Goal: Task Accomplishment & Management: Complete application form

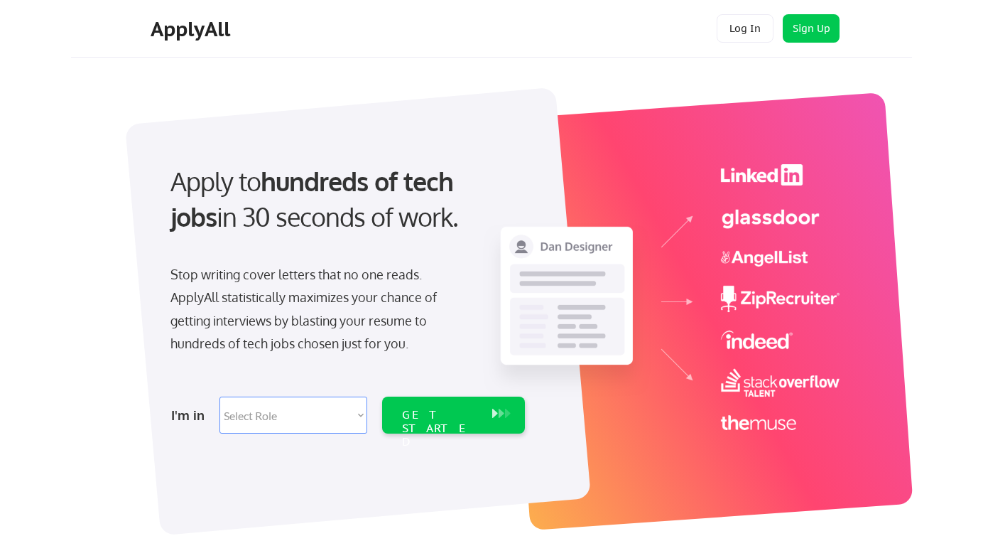
click at [354, 415] on select "Select Role Software Engineering Product Management Customer Success Sales UI/U…" at bounding box center [293, 414] width 148 height 37
select select ""sales""
click at [219, 396] on select "Select Role Software Engineering Product Management Customer Success Sales UI/U…" at bounding box center [293, 414] width 148 height 37
select select ""sales""
click at [447, 419] on div "GET STARTED" at bounding box center [440, 428] width 76 height 41
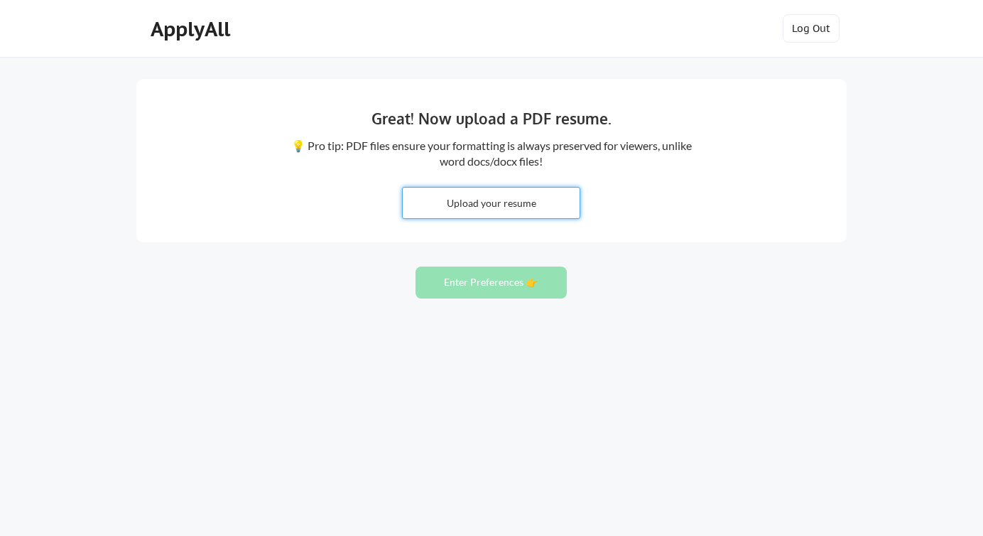
click at [520, 203] on input "file" at bounding box center [491, 202] width 177 height 31
click at [518, 196] on input "file" at bounding box center [491, 202] width 177 height 31
click at [485, 210] on input "file" at bounding box center [491, 202] width 177 height 31
type input "C:\fakepath\Kathryn Teague Resume, 10+YOE 3.pdf"
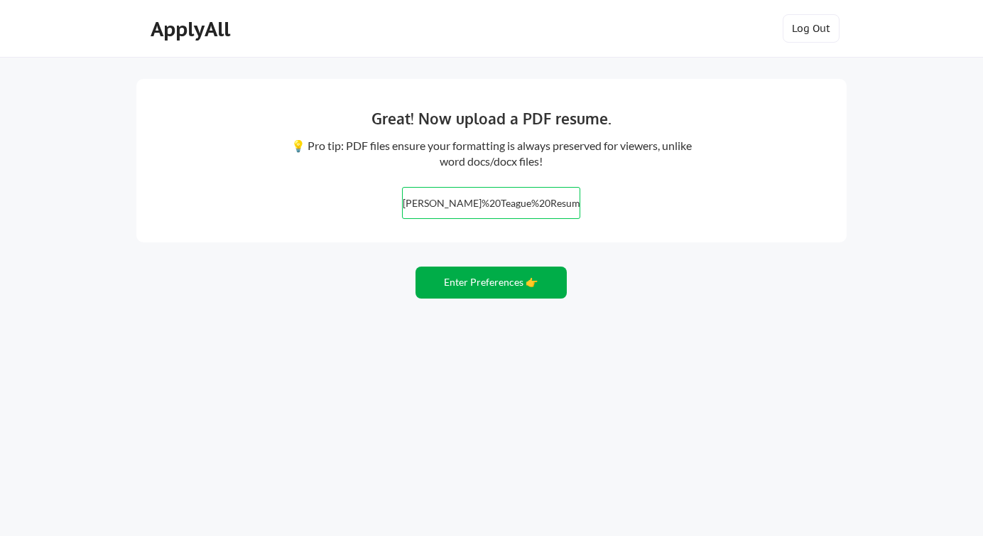
click at [513, 291] on button "Enter Preferences 👉" at bounding box center [490, 282] width 151 height 32
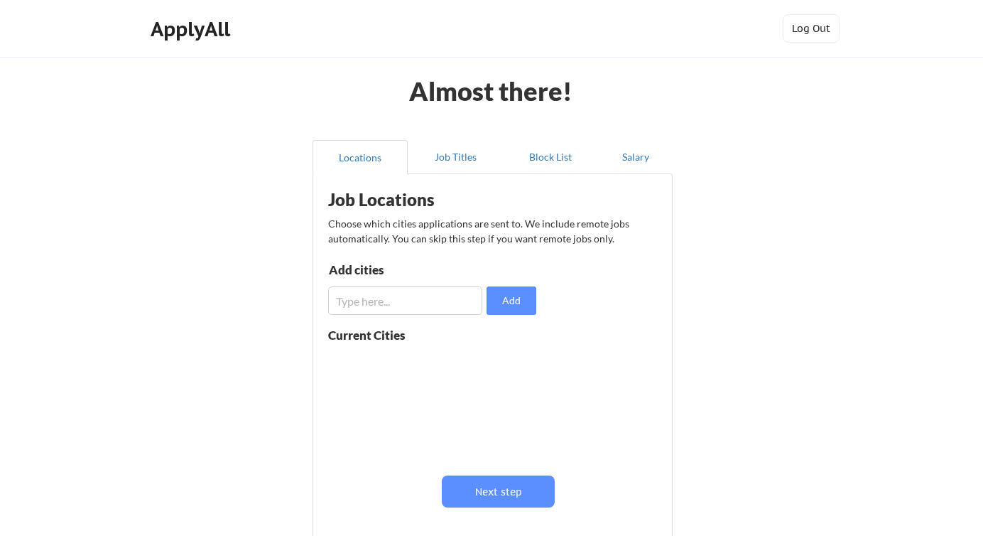
click at [409, 305] on input "input" at bounding box center [405, 300] width 154 height 28
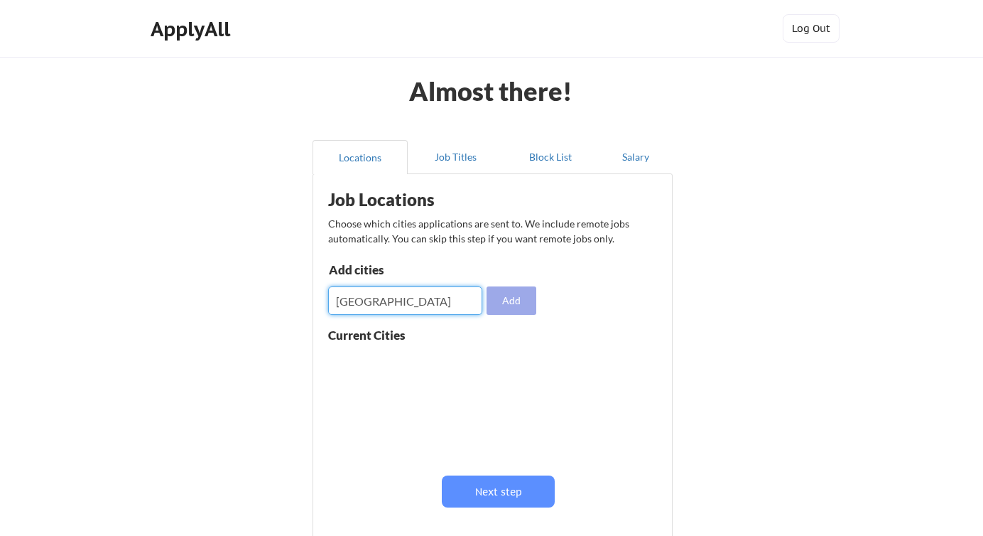
type input "Los Angeles"
click at [513, 303] on button "Add" at bounding box center [511, 300] width 50 height 28
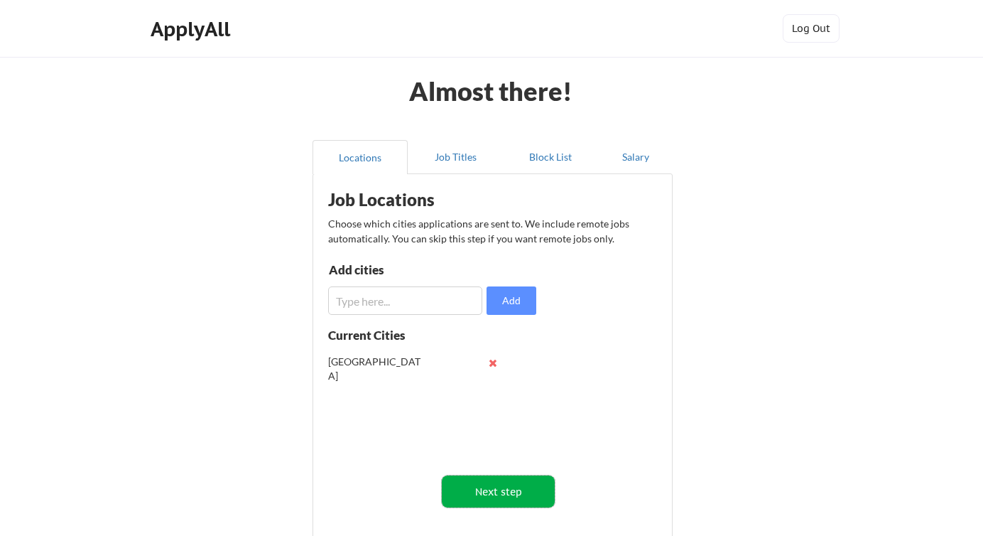
click at [505, 490] on button "Next step" at bounding box center [498, 491] width 113 height 32
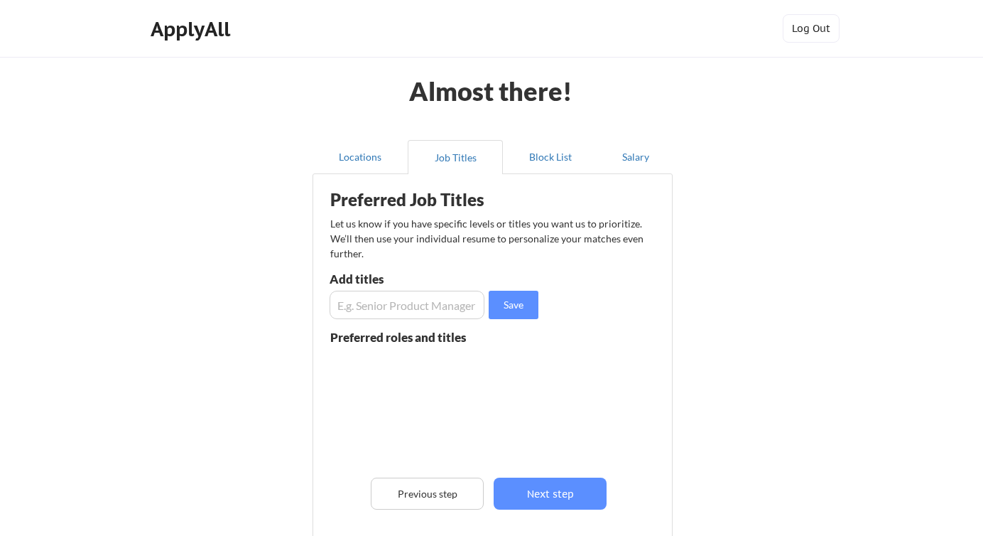
click at [395, 310] on input "input" at bounding box center [407, 304] width 155 height 28
click at [391, 305] on input "input" at bounding box center [407, 304] width 155 height 28
type input "Knowledge Management Program Manager"
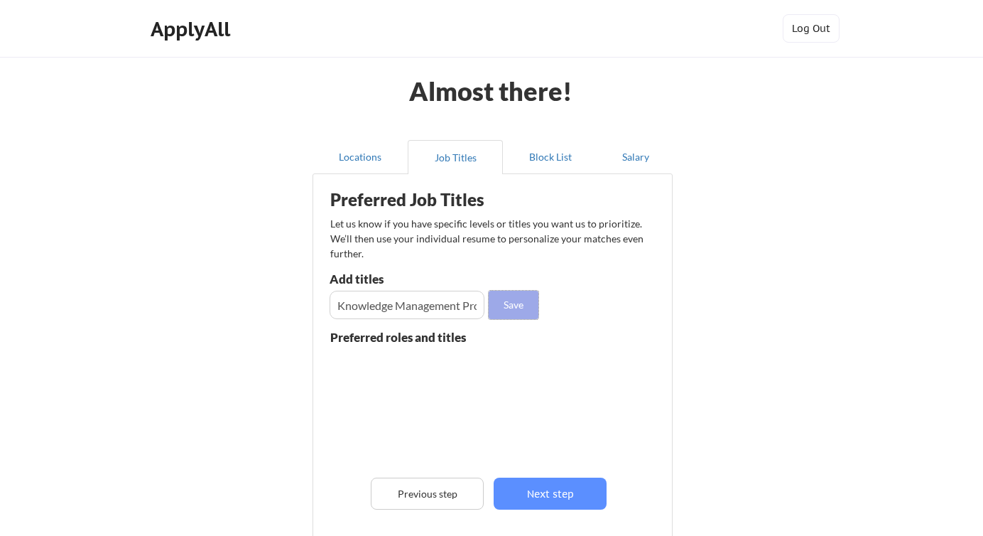
click at [520, 308] on button "Save" at bounding box center [514, 304] width 50 height 28
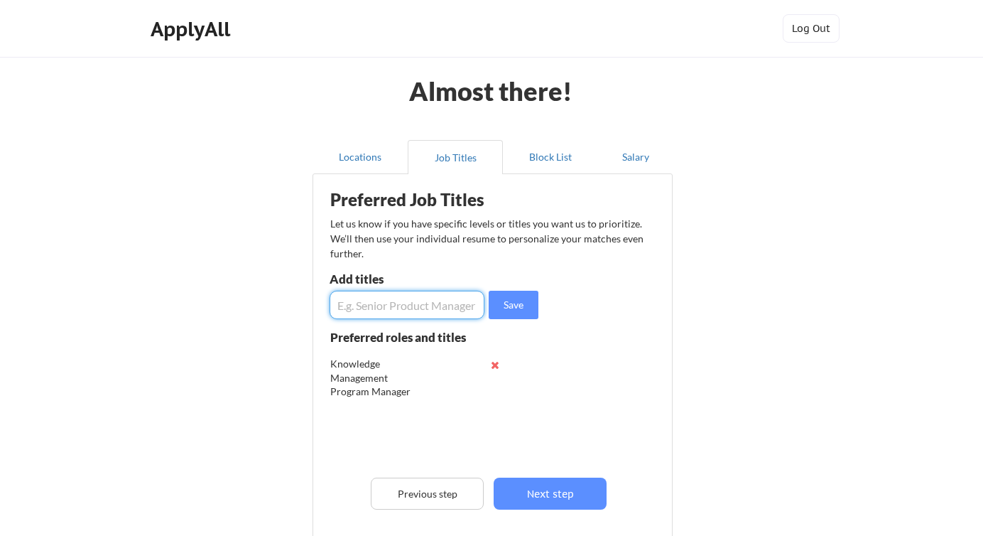
click at [418, 308] on input "input" at bounding box center [407, 304] width 155 height 28
type input "Program Manager"
click at [526, 306] on button "Save" at bounding box center [514, 304] width 50 height 28
click at [425, 307] on input "input" at bounding box center [407, 304] width 155 height 28
type input "Knowledge Manager"
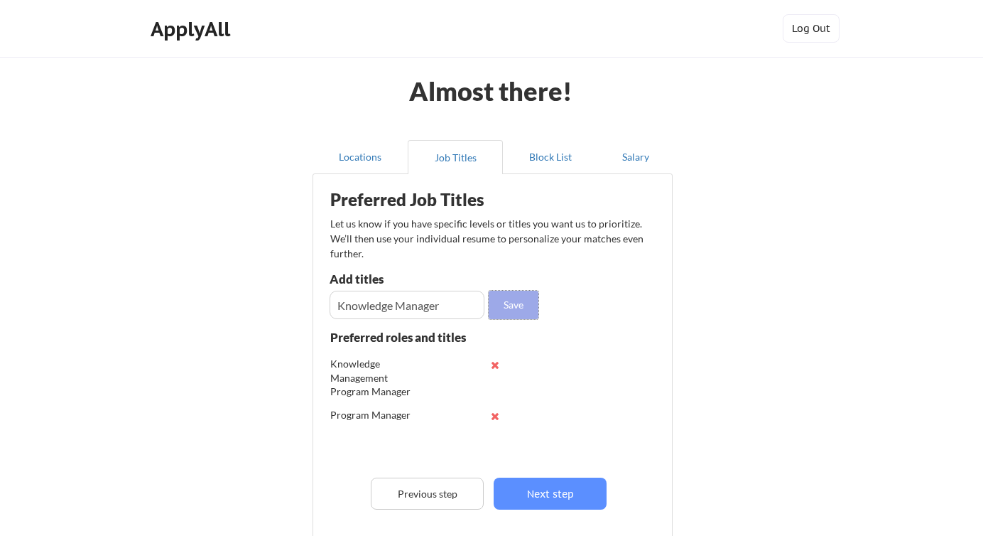
click at [518, 303] on button "Save" at bounding box center [514, 304] width 50 height 28
click at [376, 303] on input "input" at bounding box center [407, 304] width 155 height 28
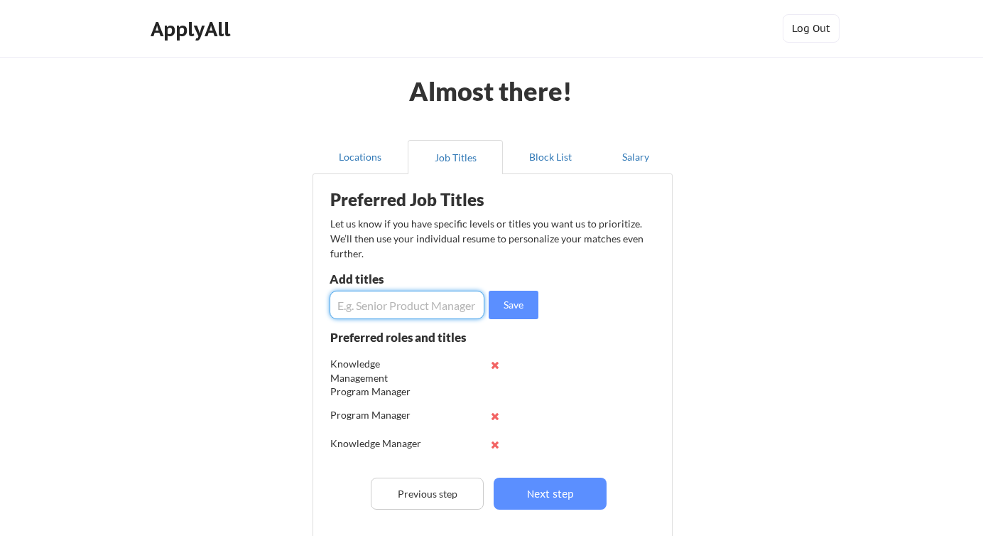
paste input "Knowledge Systems Specialist"
type input "Knowledge Systems Specialist"
click at [523, 310] on button "Save" at bounding box center [514, 304] width 50 height 28
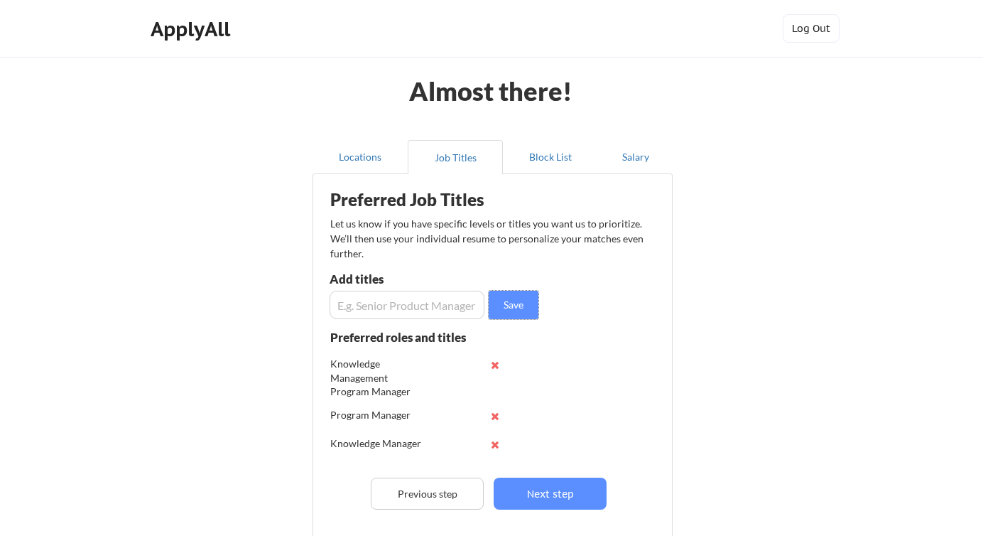
click at [384, 302] on input "input" at bounding box center [407, 304] width 155 height 28
paste input "KM Team Lead"
type input "KM Team Lead"
click at [506, 314] on button "Save" at bounding box center [514, 304] width 50 height 28
click at [420, 303] on input "input" at bounding box center [407, 304] width 155 height 28
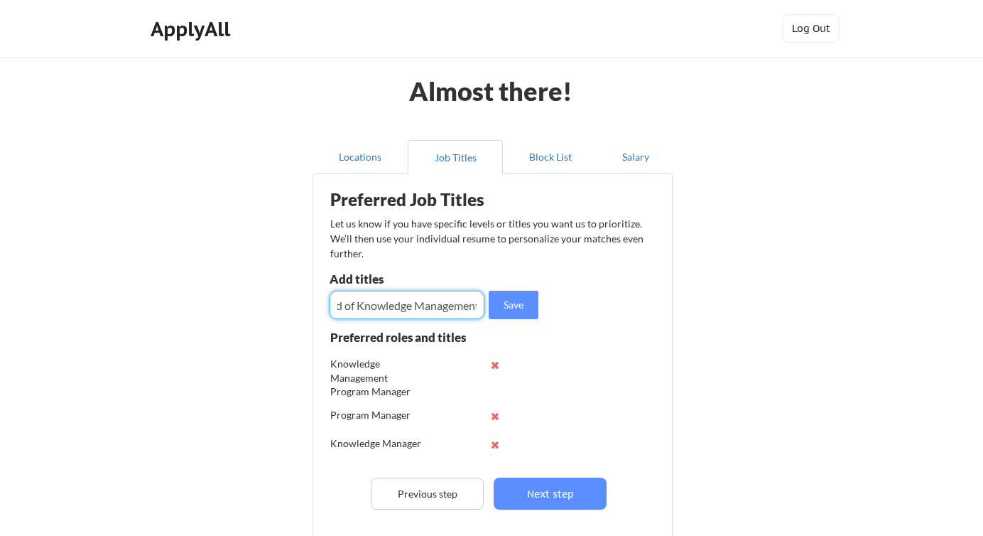
scroll to position [0, 26]
type input "Head of Knowledge Management"
click at [517, 307] on button "Save" at bounding box center [514, 304] width 50 height 28
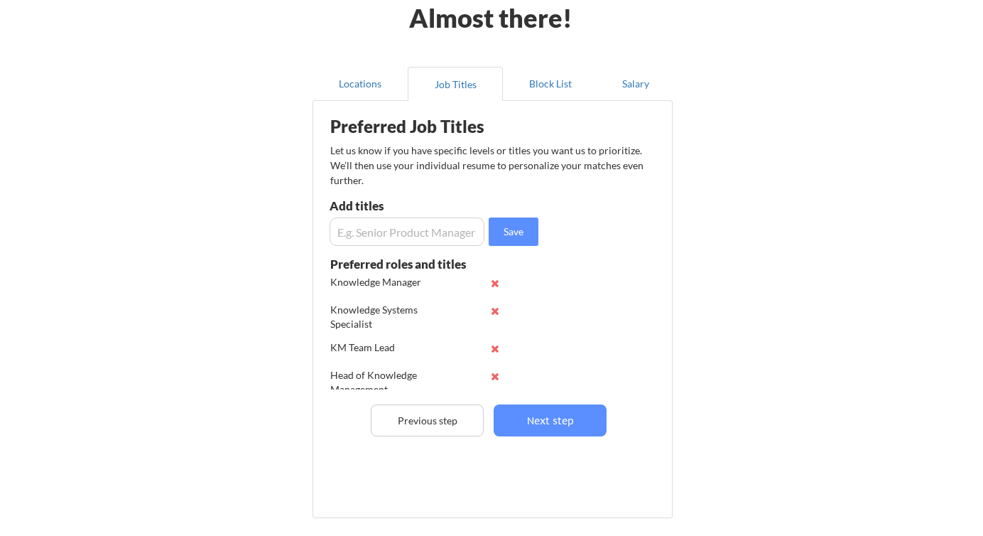
scroll to position [98, 0]
click at [357, 239] on input "input" at bounding box center [407, 231] width 155 height 28
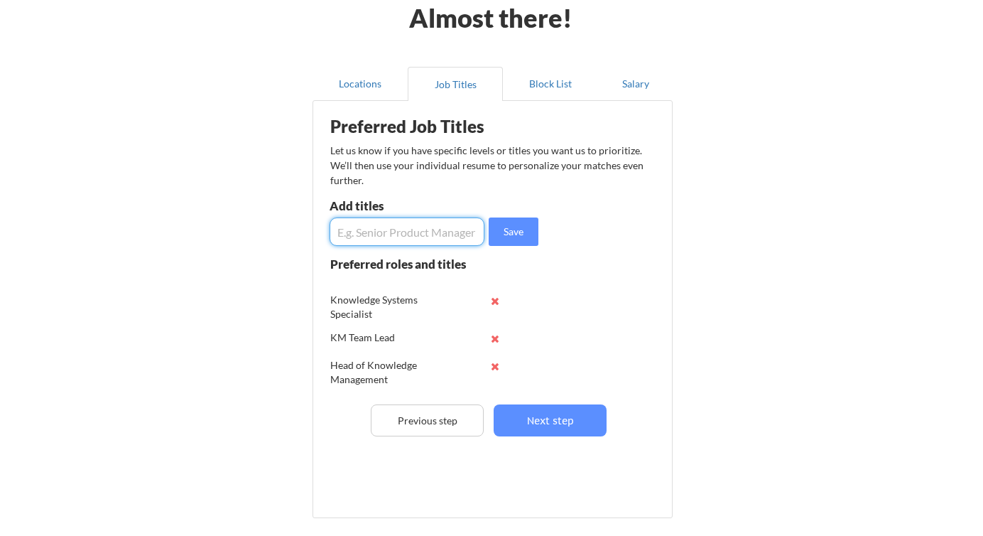
paste input "KM Change Management Specialist"
type input "KM Change Management Specialist"
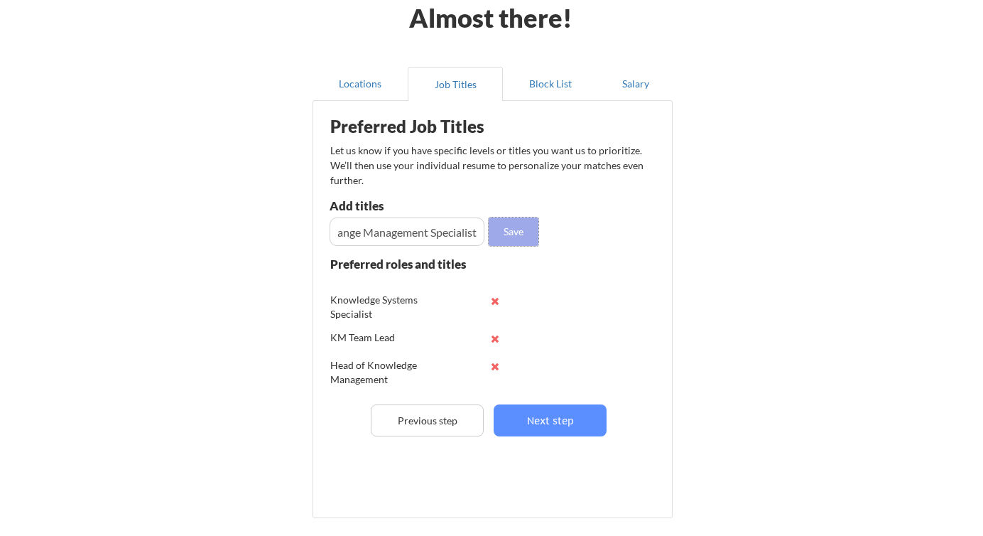
click at [521, 235] on button "Save" at bounding box center [514, 231] width 50 height 28
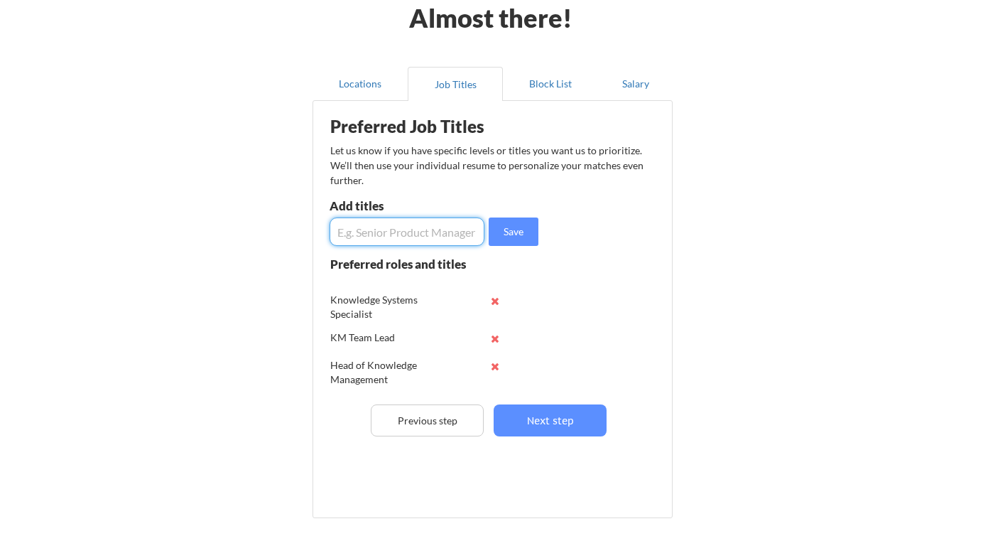
click at [412, 237] on input "input" at bounding box center [407, 231] width 155 height 28
type input "Change Management Program Manager"
click at [511, 237] on button "Save" at bounding box center [514, 231] width 50 height 28
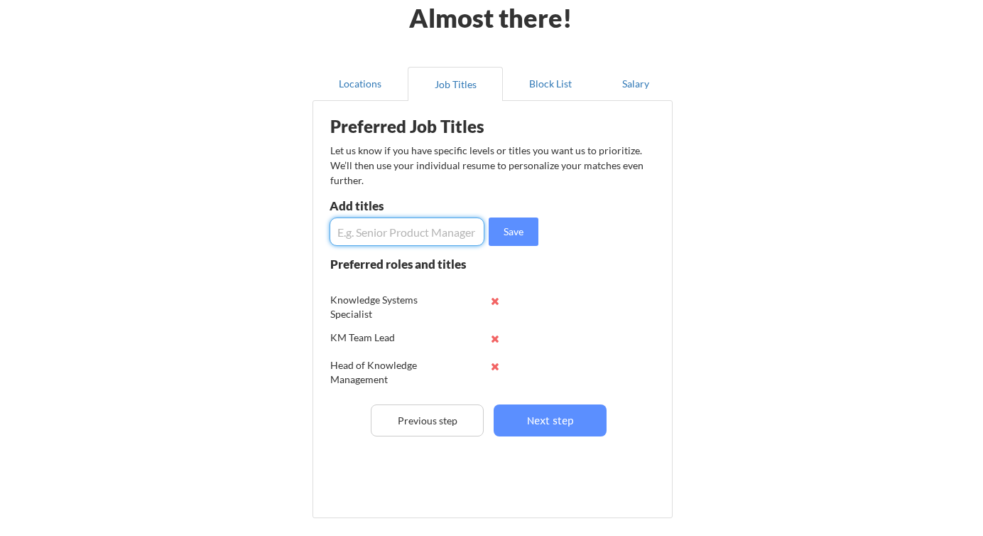
click at [384, 229] on input "input" at bounding box center [407, 231] width 155 height 28
type input "Knowledge Analyst"
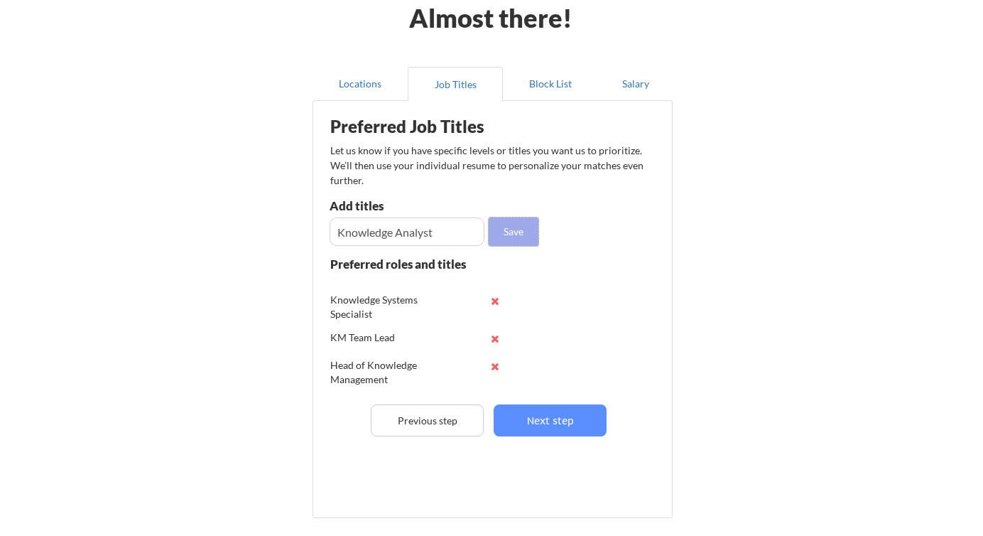
click at [525, 233] on button "Save" at bounding box center [514, 231] width 50 height 28
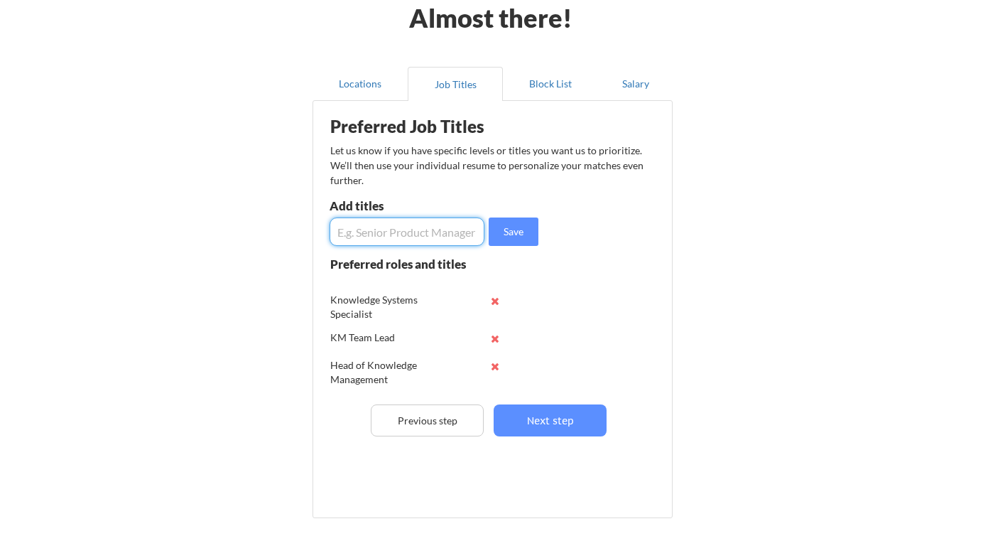
click at [374, 238] on input "input" at bounding box center [407, 231] width 155 height 28
type input "Knowledge Specialist"
click at [521, 230] on button "Save" at bounding box center [514, 231] width 50 height 28
click at [376, 239] on input "input" at bounding box center [407, 231] width 155 height 28
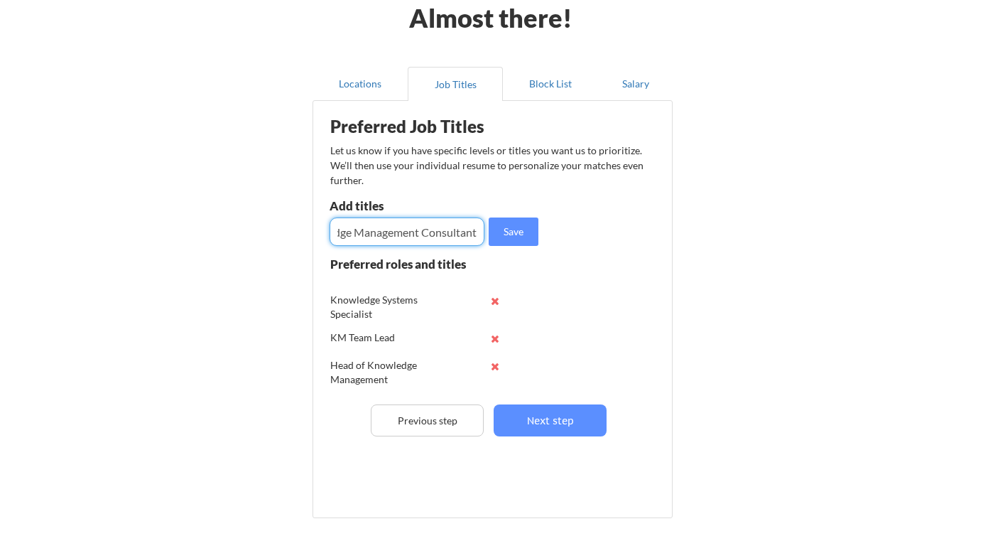
type input "Knowledge Management Consultant"
click at [503, 237] on button "Save" at bounding box center [514, 231] width 50 height 28
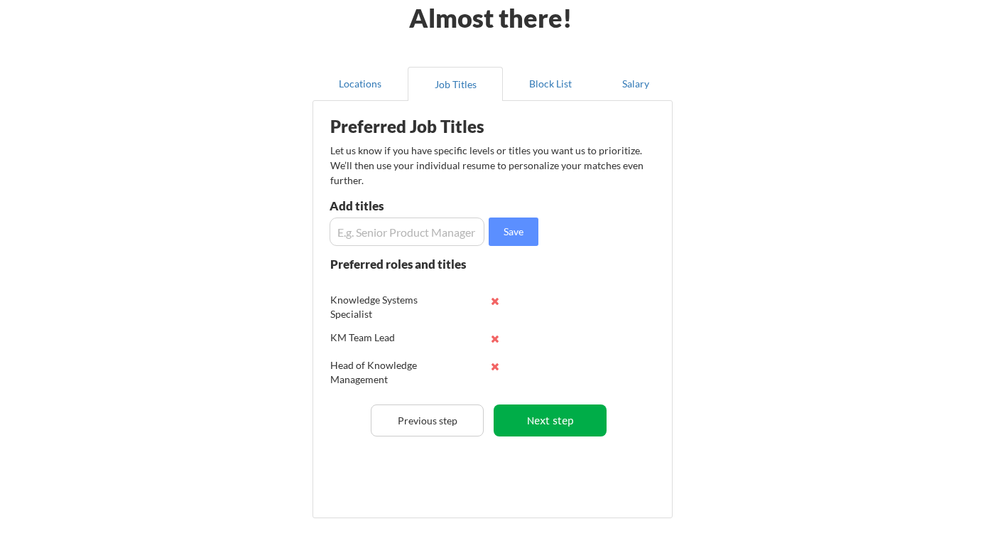
click at [559, 415] on button "Next step" at bounding box center [550, 420] width 113 height 32
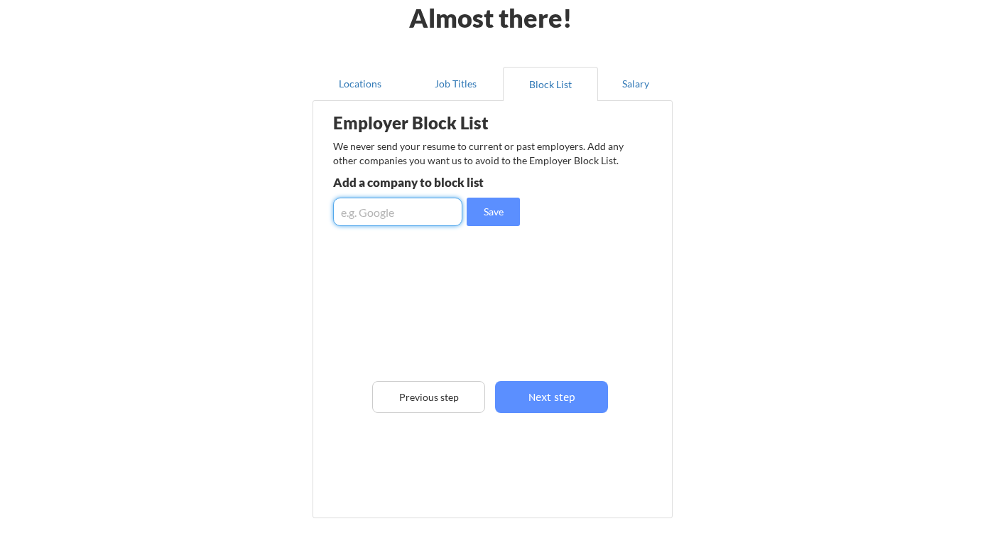
click at [401, 202] on input "input" at bounding box center [397, 211] width 129 height 28
type input "Coinbase"
click at [489, 209] on button "Save" at bounding box center [493, 211] width 53 height 28
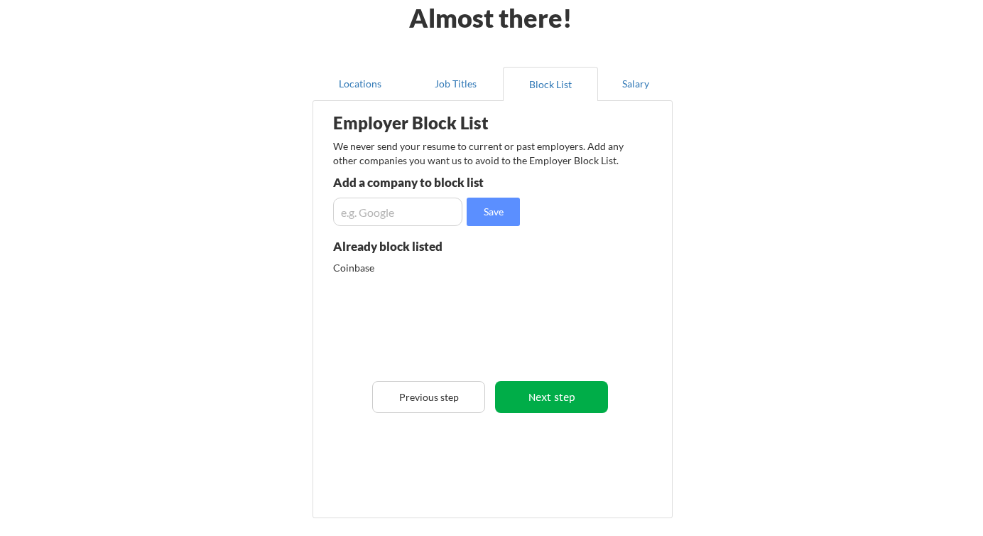
click at [539, 401] on button "Next step" at bounding box center [551, 397] width 113 height 32
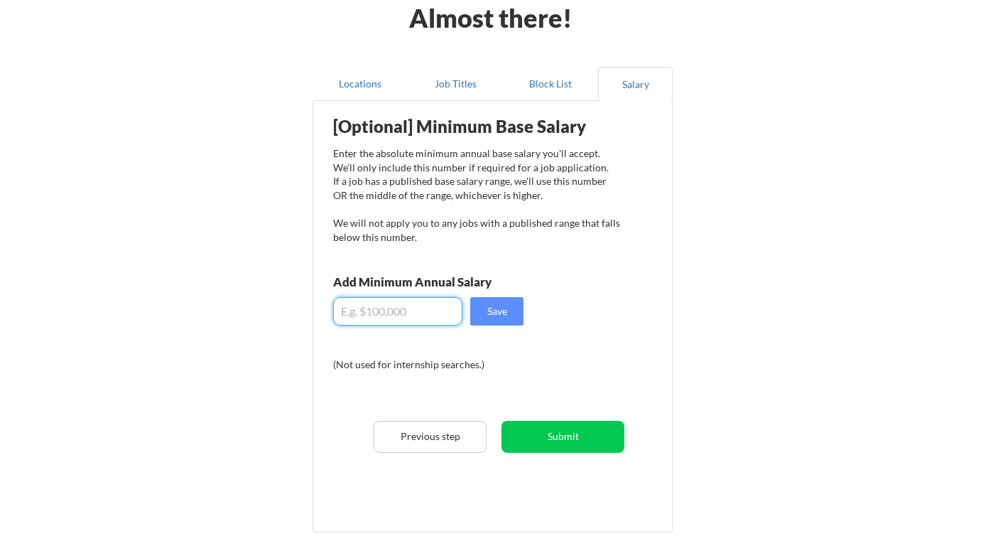
click at [377, 306] on input "input" at bounding box center [397, 311] width 129 height 28
type input "$100,000"
click at [496, 306] on button "Save" at bounding box center [496, 311] width 53 height 28
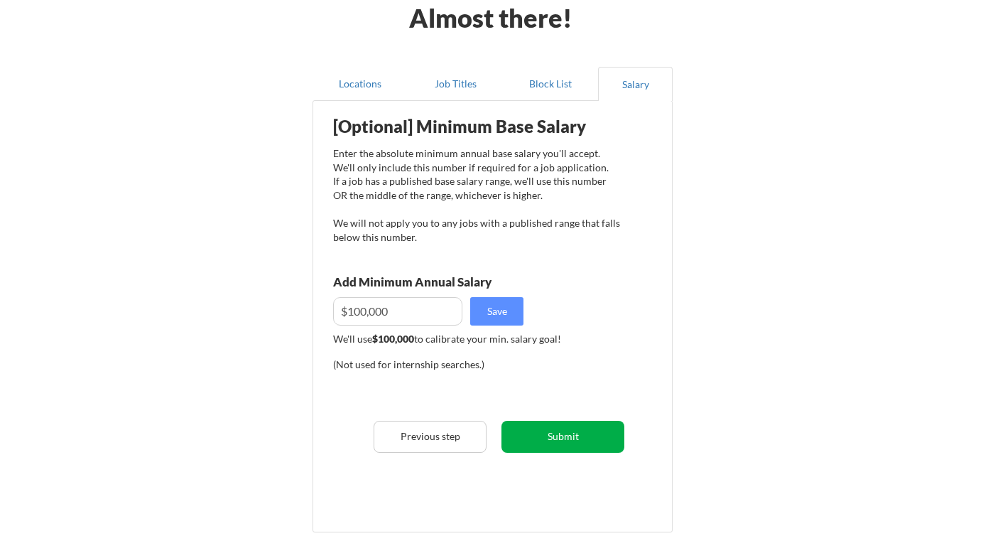
click at [590, 440] on button "Submit" at bounding box center [562, 436] width 123 height 32
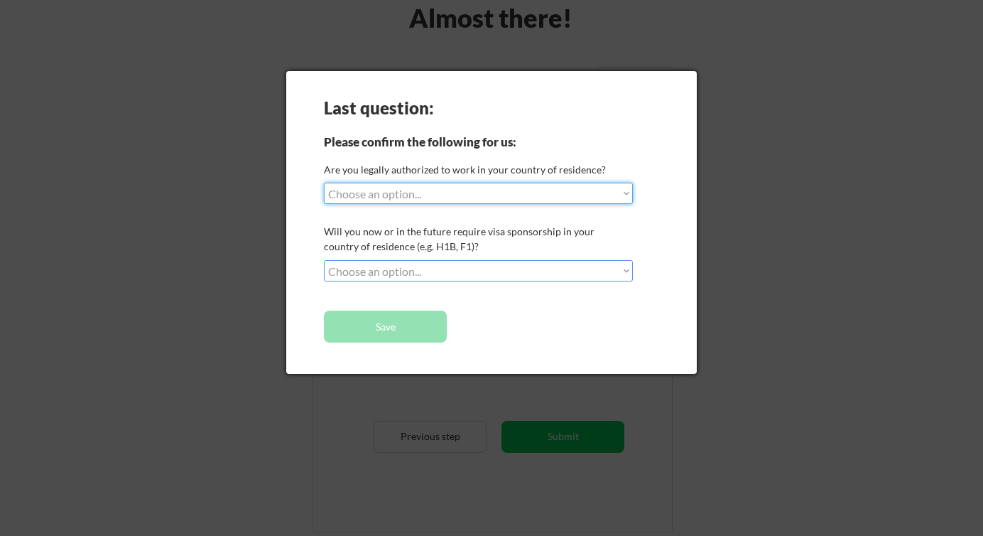
click at [481, 202] on select "Choose an option... Yes, I am a US Citizen Yes, I am a Canadian Citizen Yes, I …" at bounding box center [478, 193] width 309 height 21
select select ""yes__i_am_a_us_citizen""
click at [324, 183] on select "Choose an option... Yes, I am a US Citizen Yes, I am a Canadian Citizen Yes, I …" at bounding box center [478, 193] width 309 height 21
click at [437, 267] on select "Choose an option... No, I will not need sponsorship Yes, I will need sponsorship" at bounding box center [478, 270] width 309 height 21
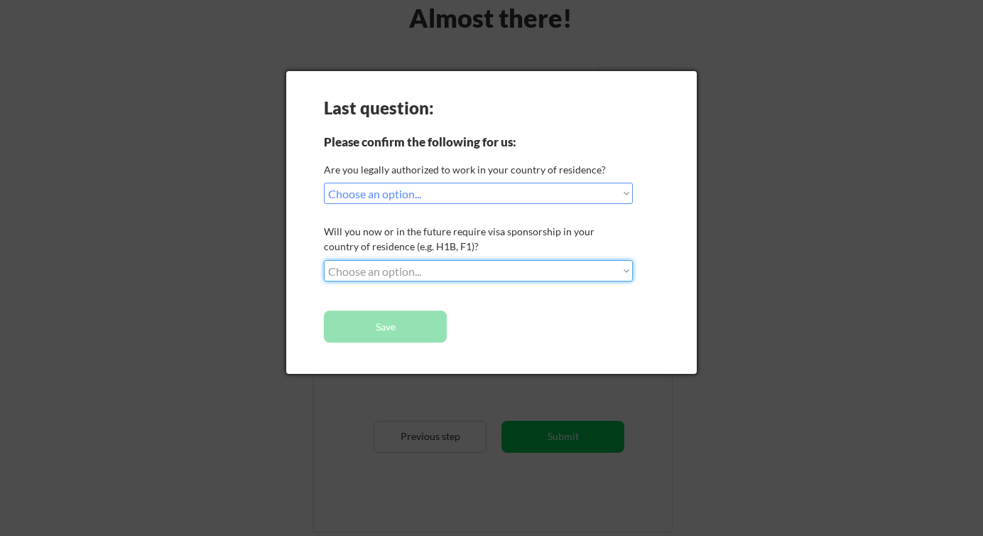
select select ""no__i_will_not_need_sponsorship""
click at [324, 260] on select "Choose an option... No, I will not need sponsorship Yes, I will need sponsorship" at bounding box center [478, 270] width 309 height 21
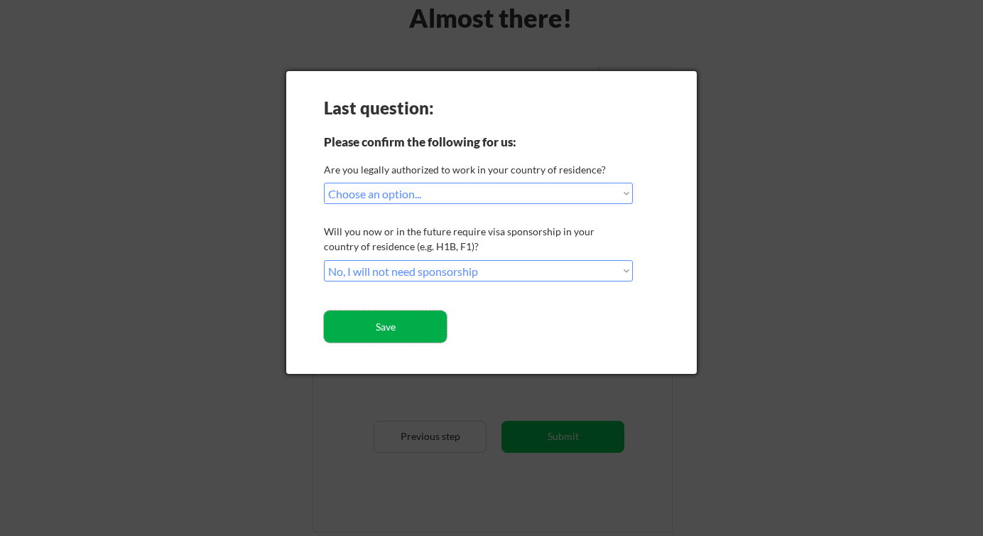
click at [401, 331] on button "Save" at bounding box center [385, 326] width 123 height 32
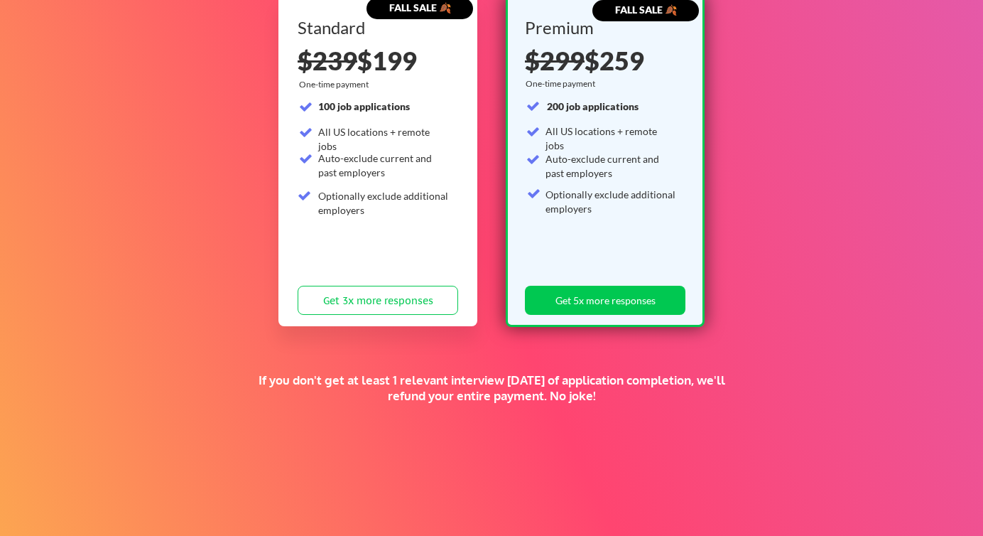
scroll to position [151, 0]
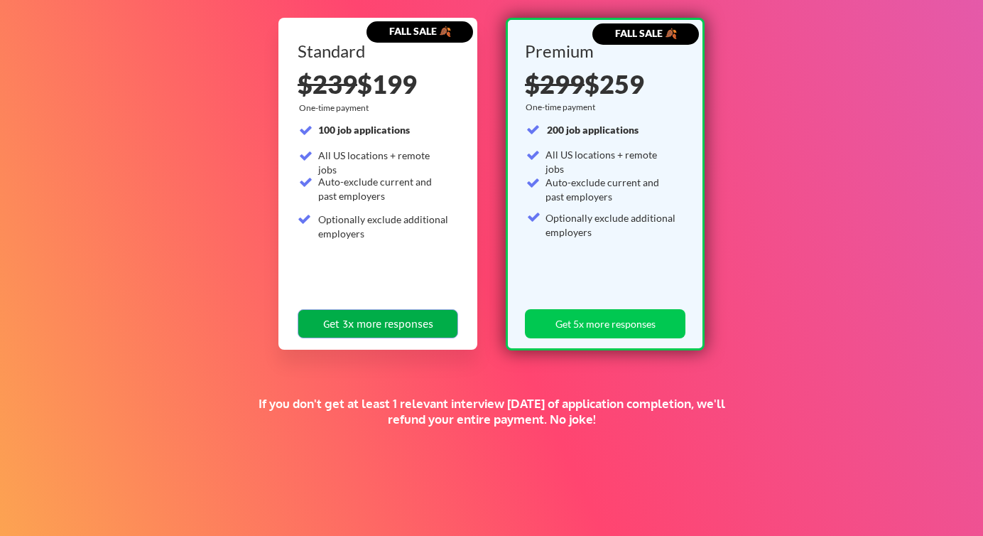
click at [425, 316] on button "Get 3x more responses" at bounding box center [378, 323] width 161 height 29
